Goal: Task Accomplishment & Management: Use online tool/utility

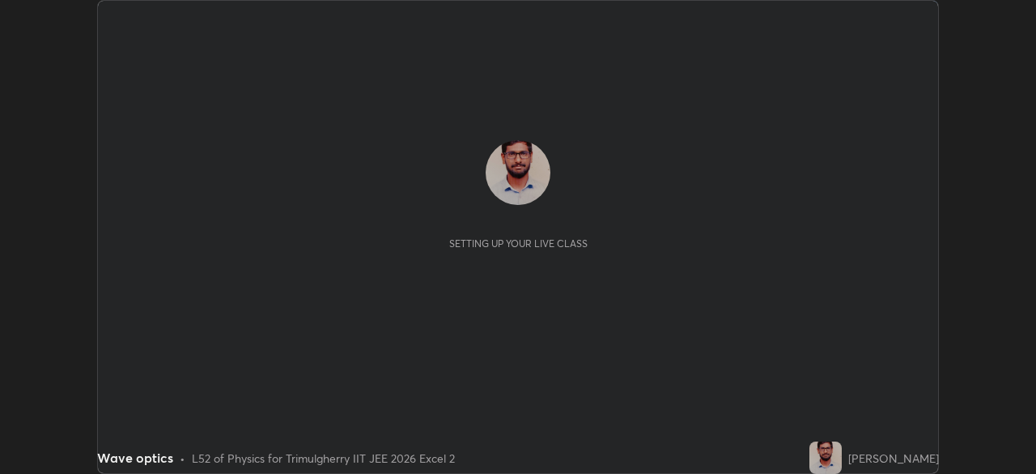
scroll to position [474, 1035]
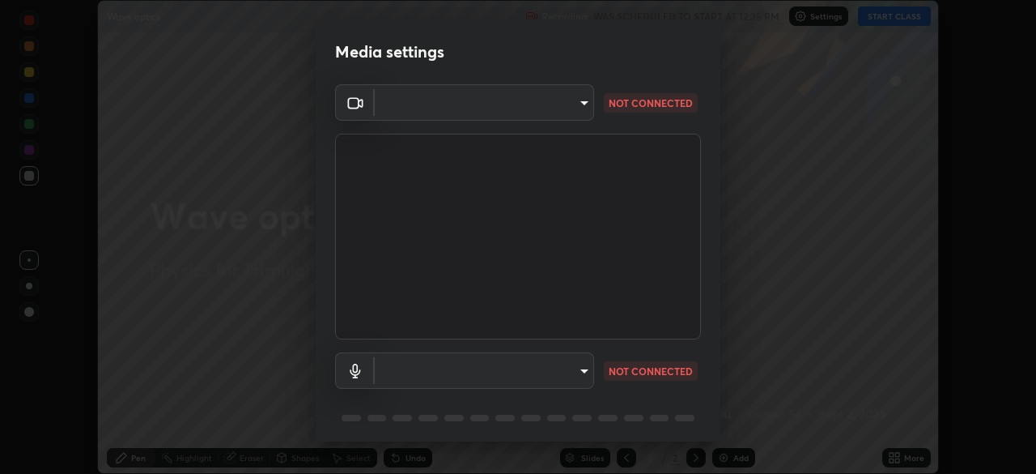
type input "fc4d4439d1e3cd5bf723ac255ffd14dacaf4da6be6177ce78d3c554f4da9d8ff"
type input "communications"
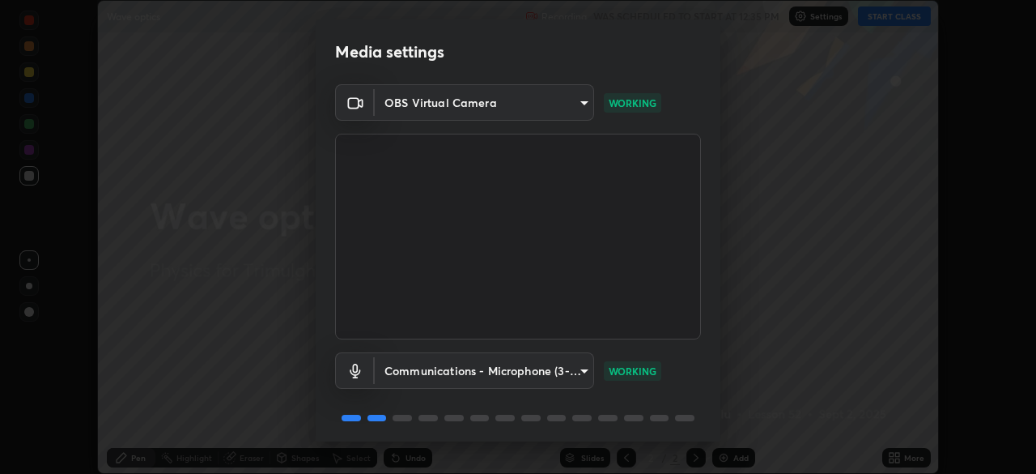
scroll to position [57, 0]
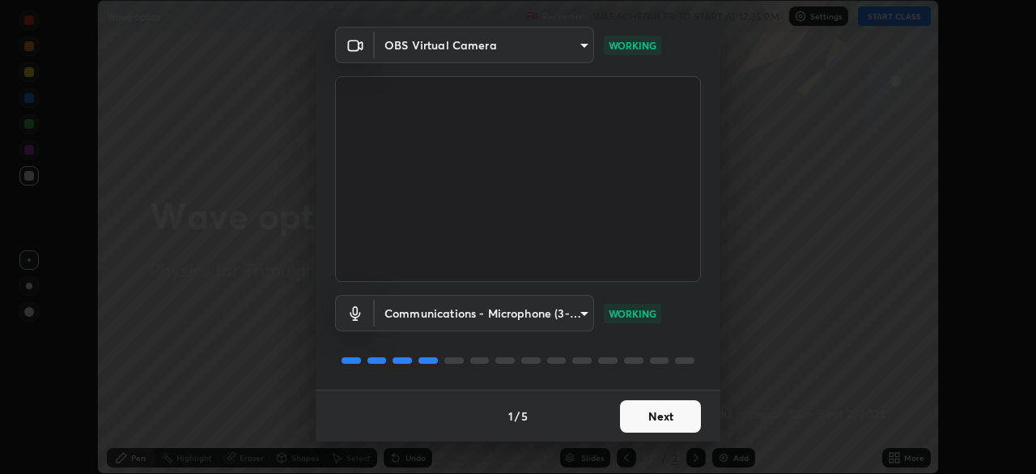
click at [631, 410] on button "Next" at bounding box center [660, 416] width 81 height 32
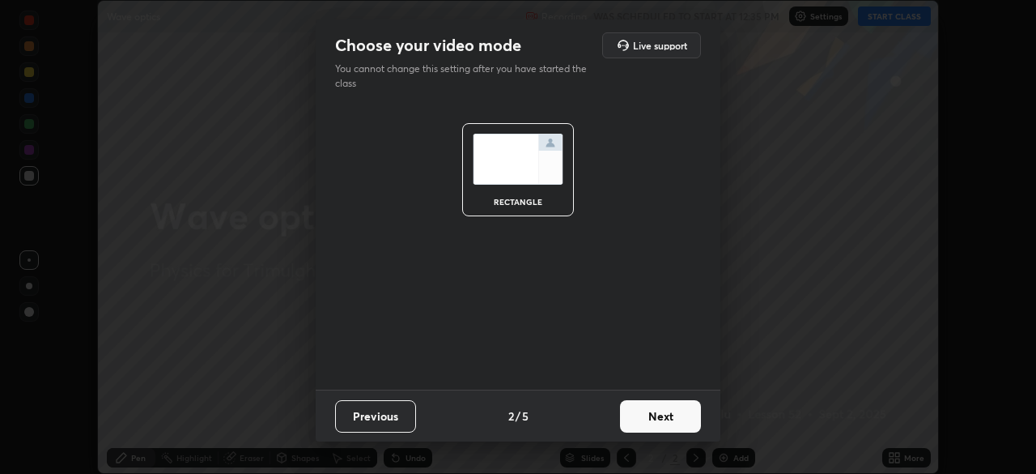
scroll to position [0, 0]
click at [639, 426] on button "Next" at bounding box center [660, 416] width 81 height 32
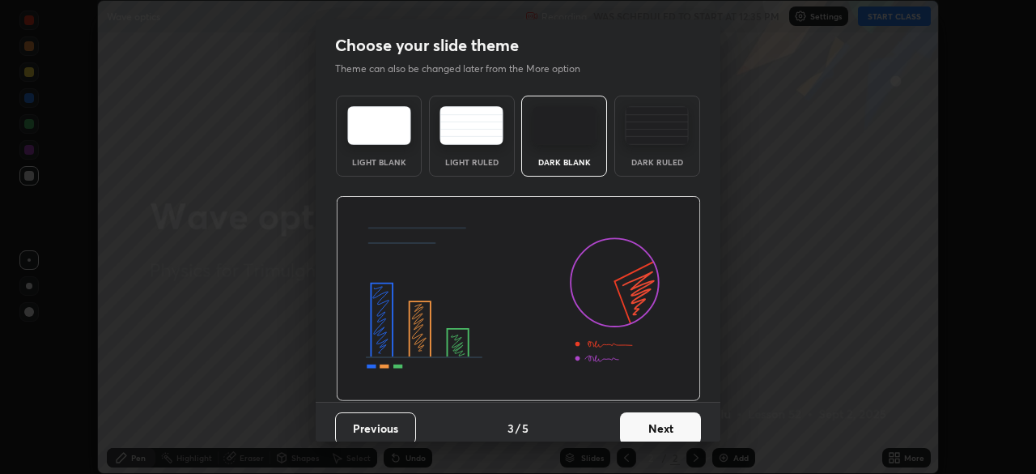
click at [635, 419] on button "Next" at bounding box center [660, 428] width 81 height 32
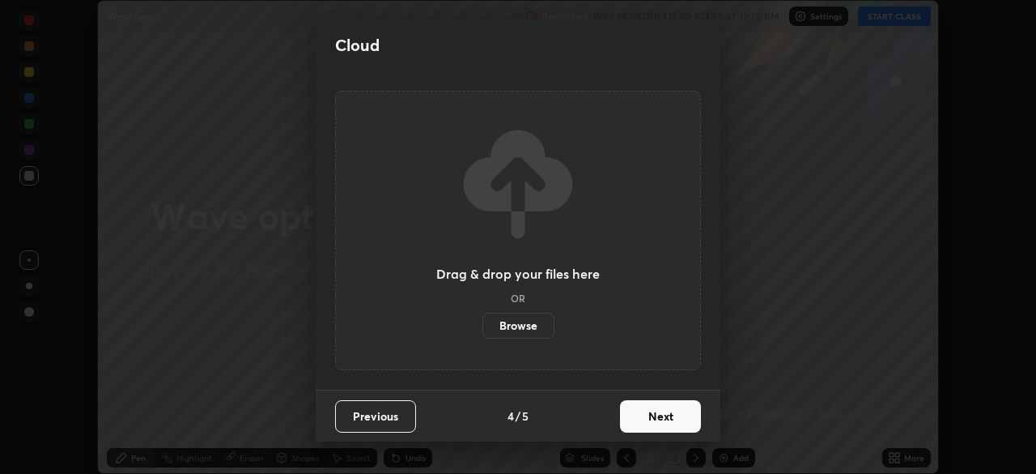
click at [640, 418] on button "Next" at bounding box center [660, 416] width 81 height 32
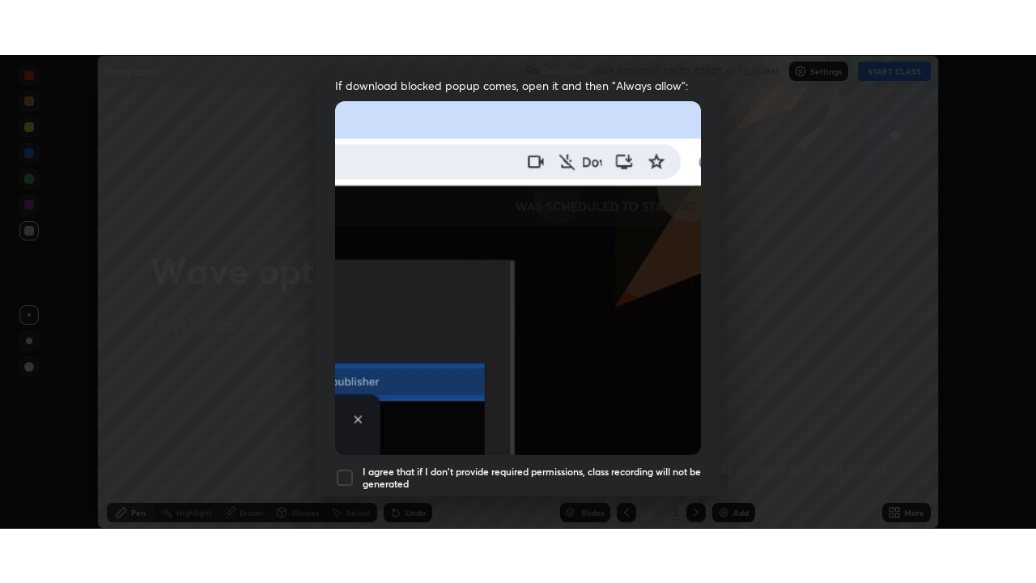
scroll to position [388, 0]
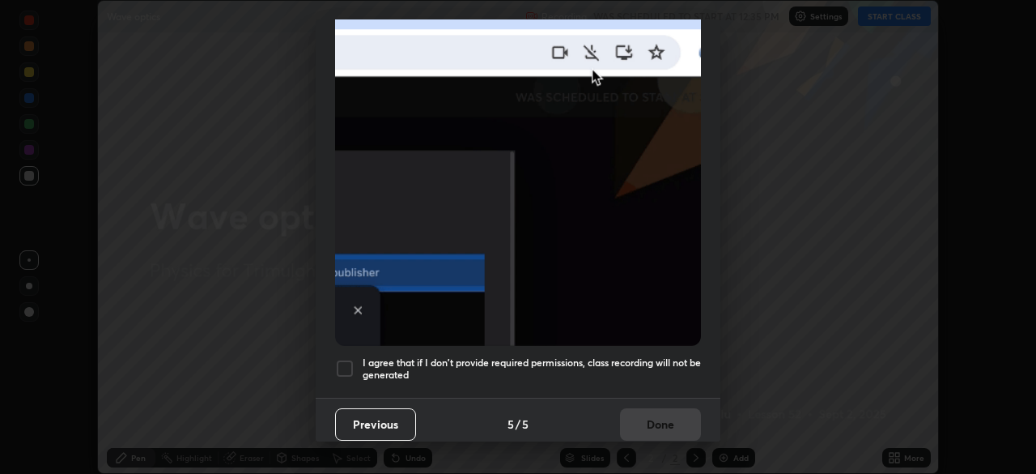
click at [341, 359] on div at bounding box center [344, 368] width 19 height 19
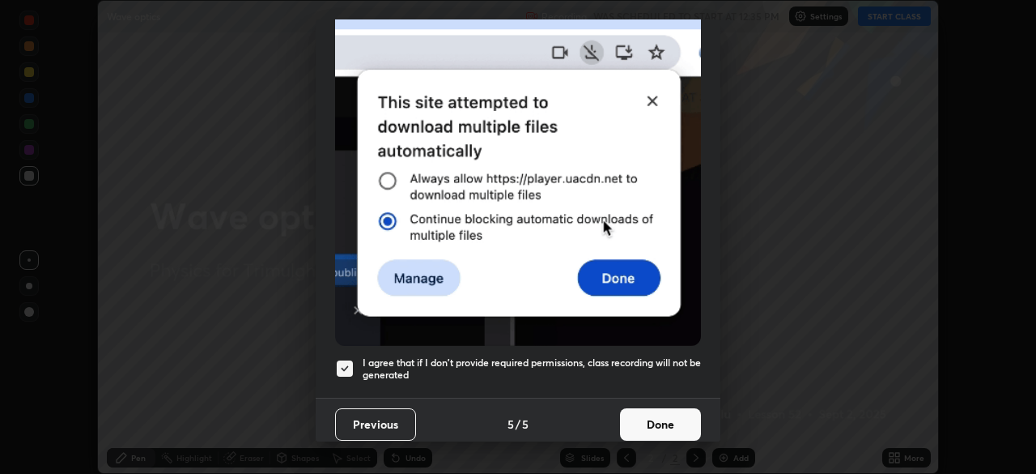
click at [635, 426] on button "Done" at bounding box center [660, 424] width 81 height 32
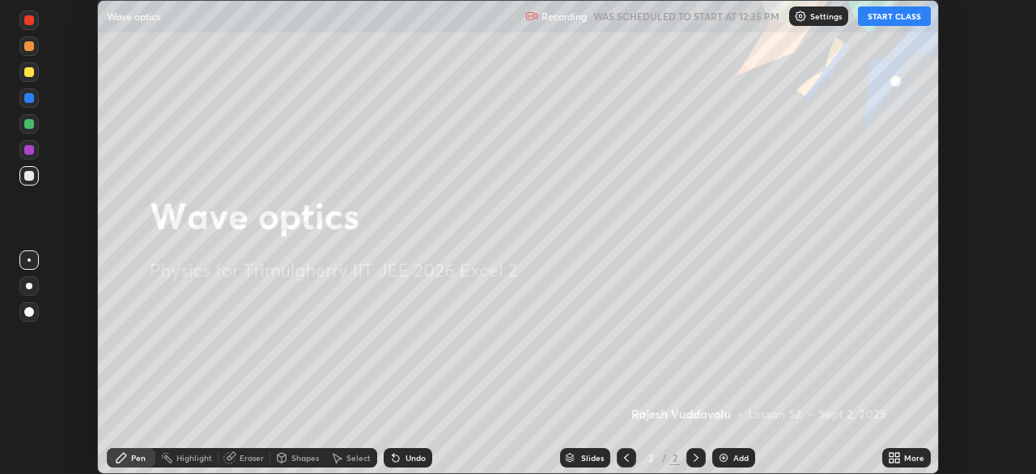
click at [882, 19] on button "START CLASS" at bounding box center [894, 15] width 73 height 19
click at [895, 454] on icon at bounding box center [894, 457] width 13 height 13
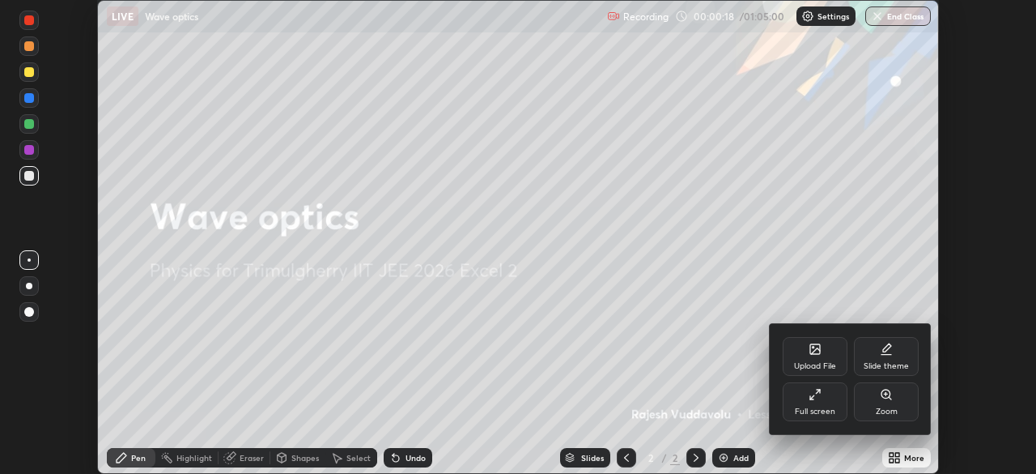
click at [814, 404] on div "Full screen" at bounding box center [815, 401] width 65 height 39
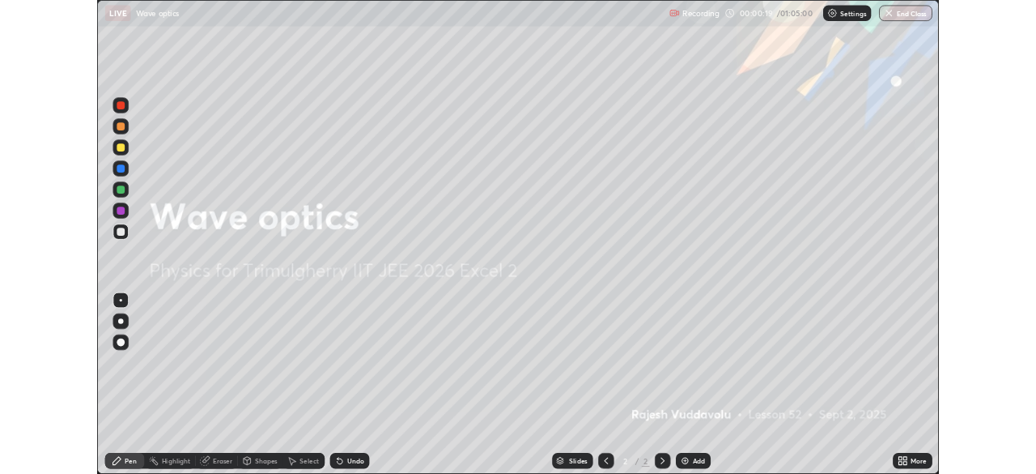
scroll to position [583, 1036]
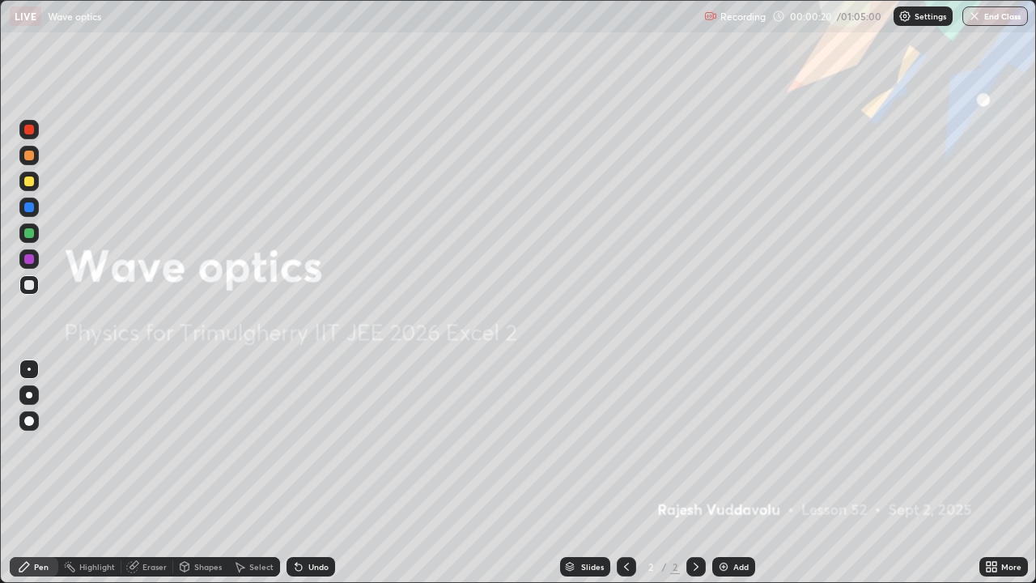
click at [731, 473] on div "Add" at bounding box center [733, 566] width 43 height 19
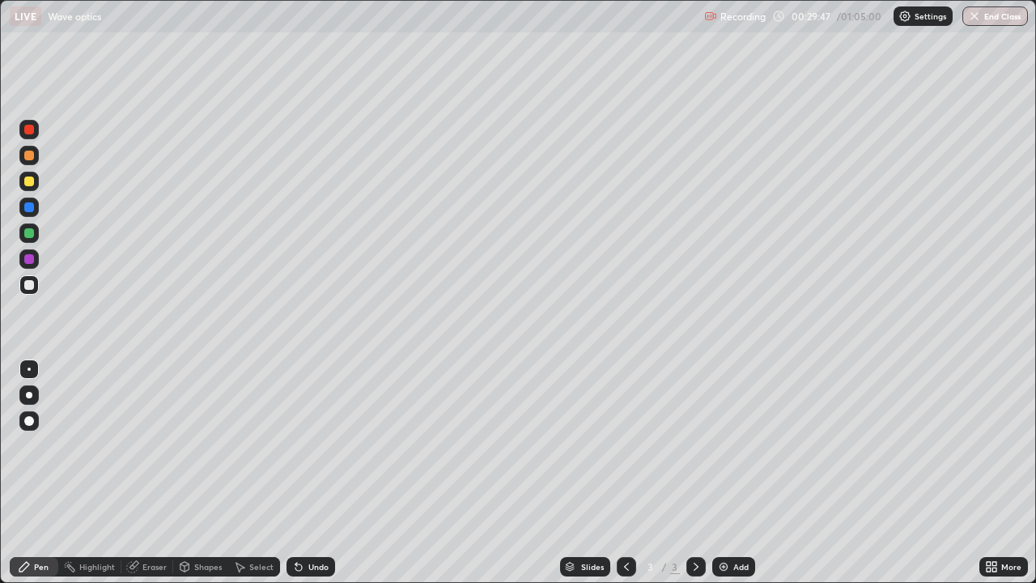
click at [721, 473] on img at bounding box center [723, 566] width 13 height 13
click at [993, 473] on icon at bounding box center [995, 564] width 4 height 4
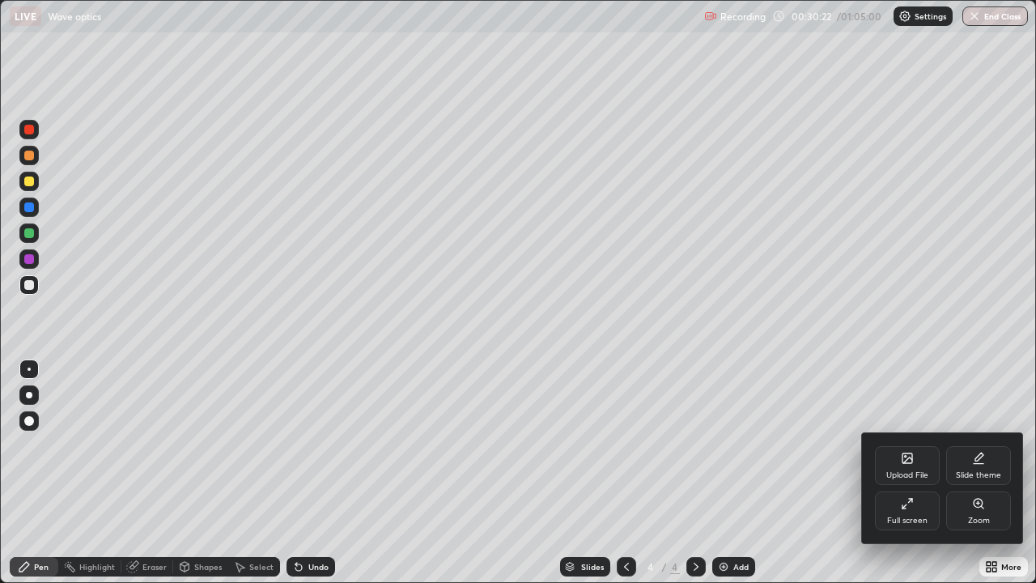
click at [908, 473] on icon at bounding box center [907, 503] width 13 height 13
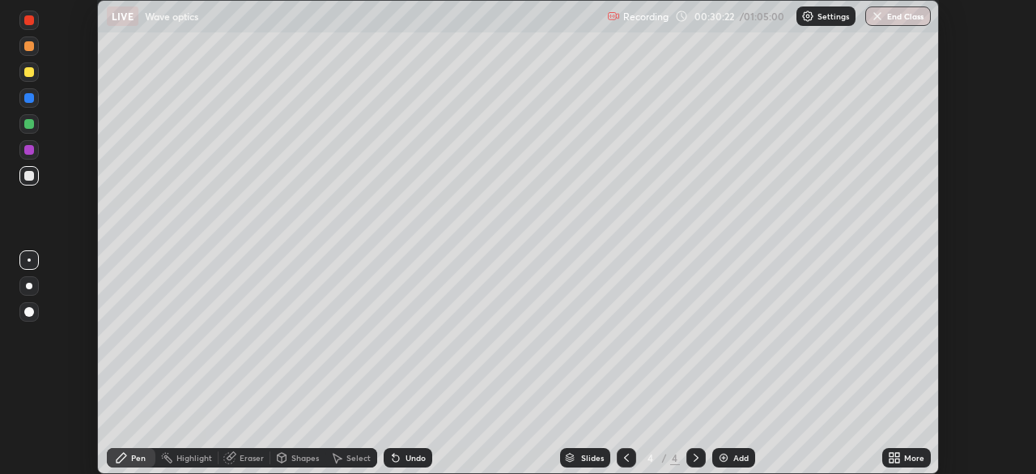
scroll to position [80481, 79919]
